Goal: Entertainment & Leisure: Consume media (video, audio)

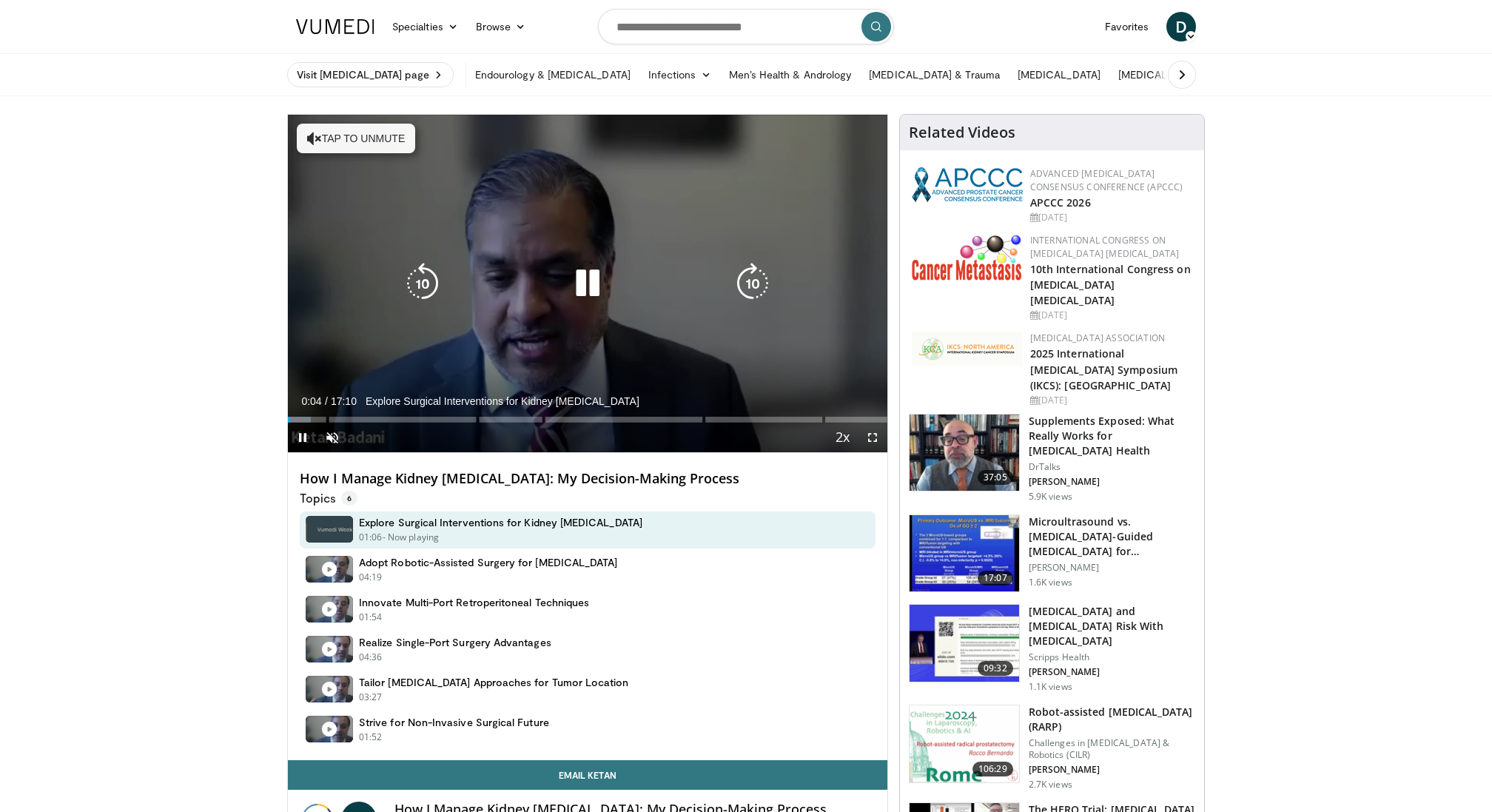
click at [576, 277] on icon "Video Player" at bounding box center [587, 283] width 41 height 41
